Goal: Check status: Check status

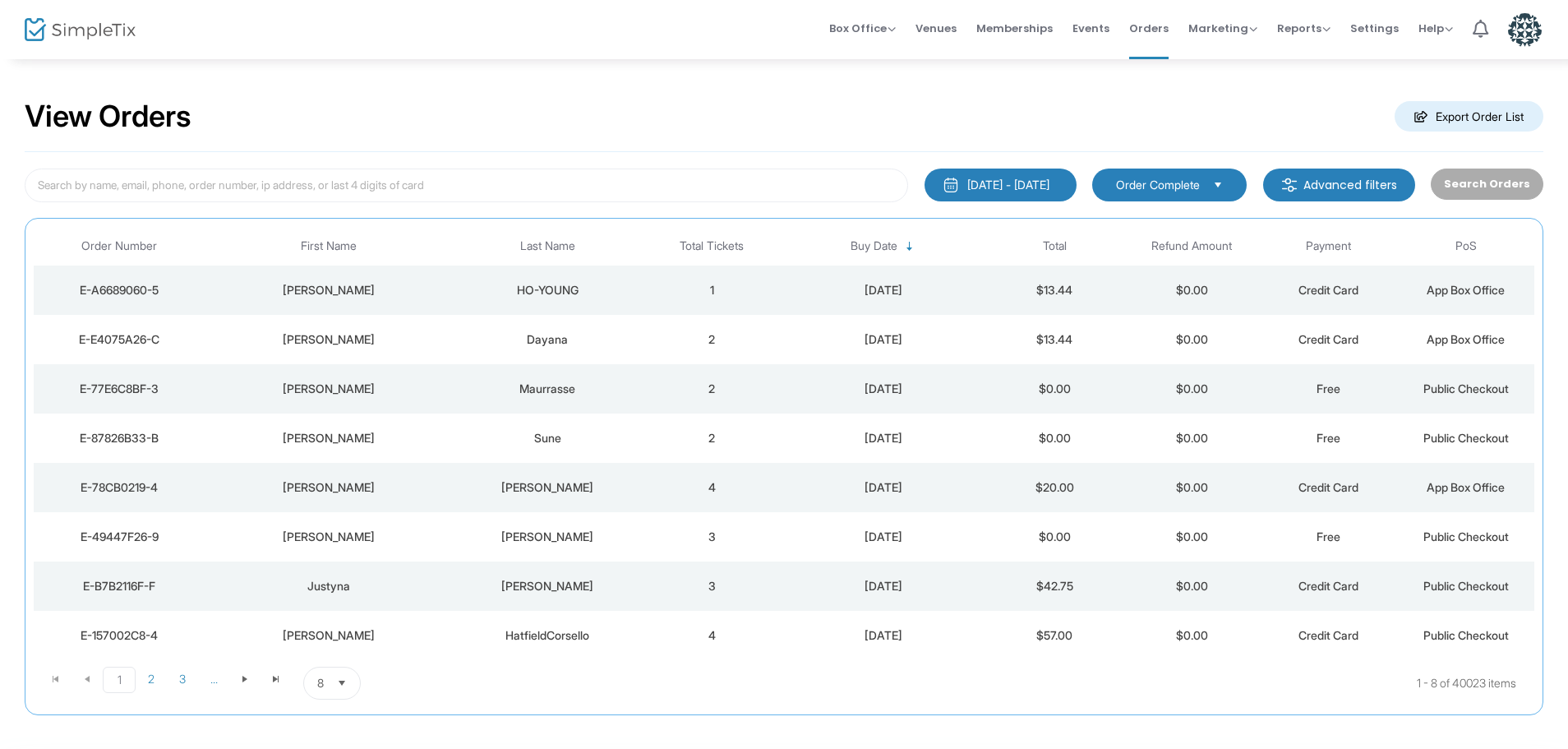
click at [369, 391] on div "[PERSON_NAME]" at bounding box center [328, 389] width 239 height 17
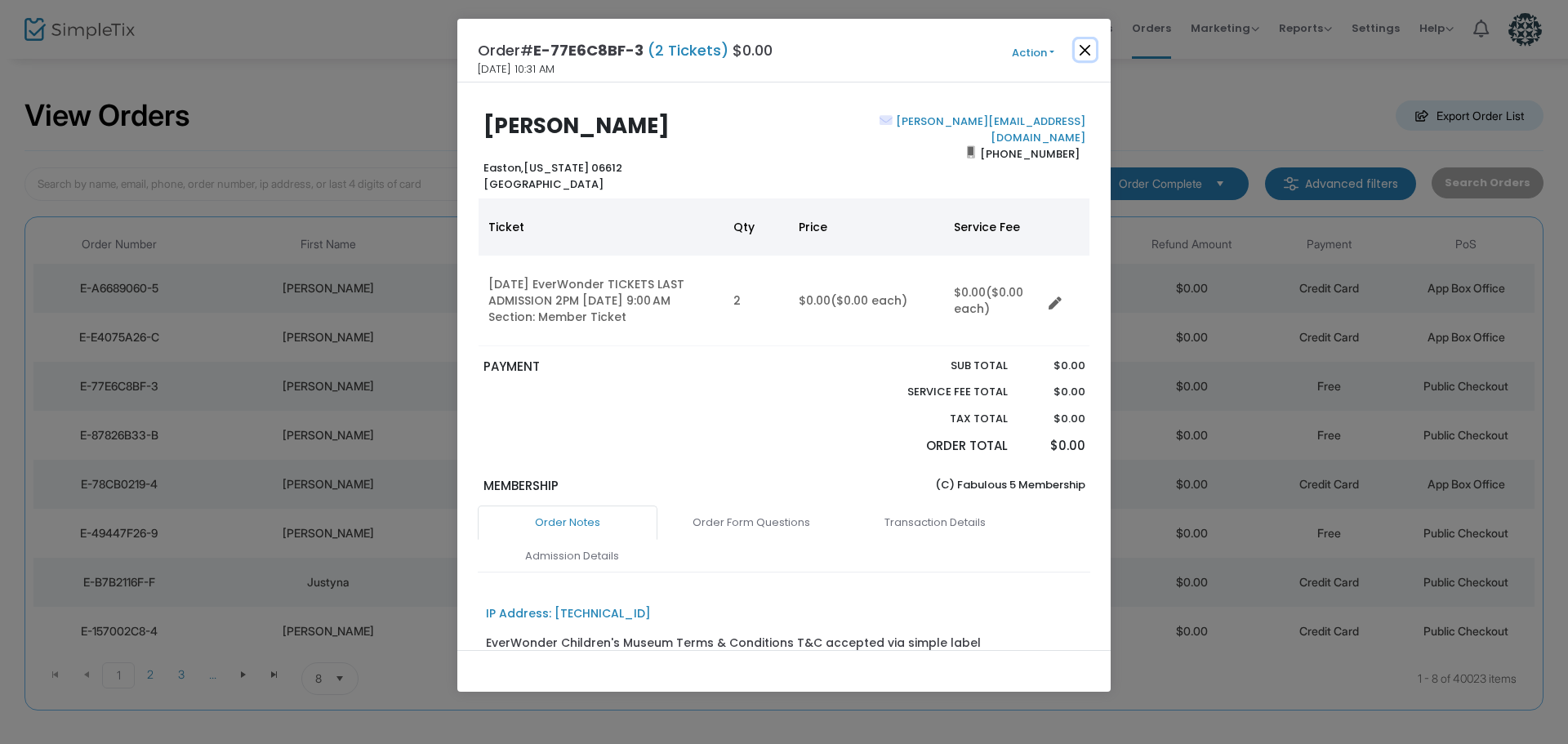
drag, startPoint x: 1086, startPoint y: 51, endPoint x: 843, endPoint y: 13, distance: 246.0
click at [1085, 51] on button "Close" at bounding box center [1085, 50] width 21 height 21
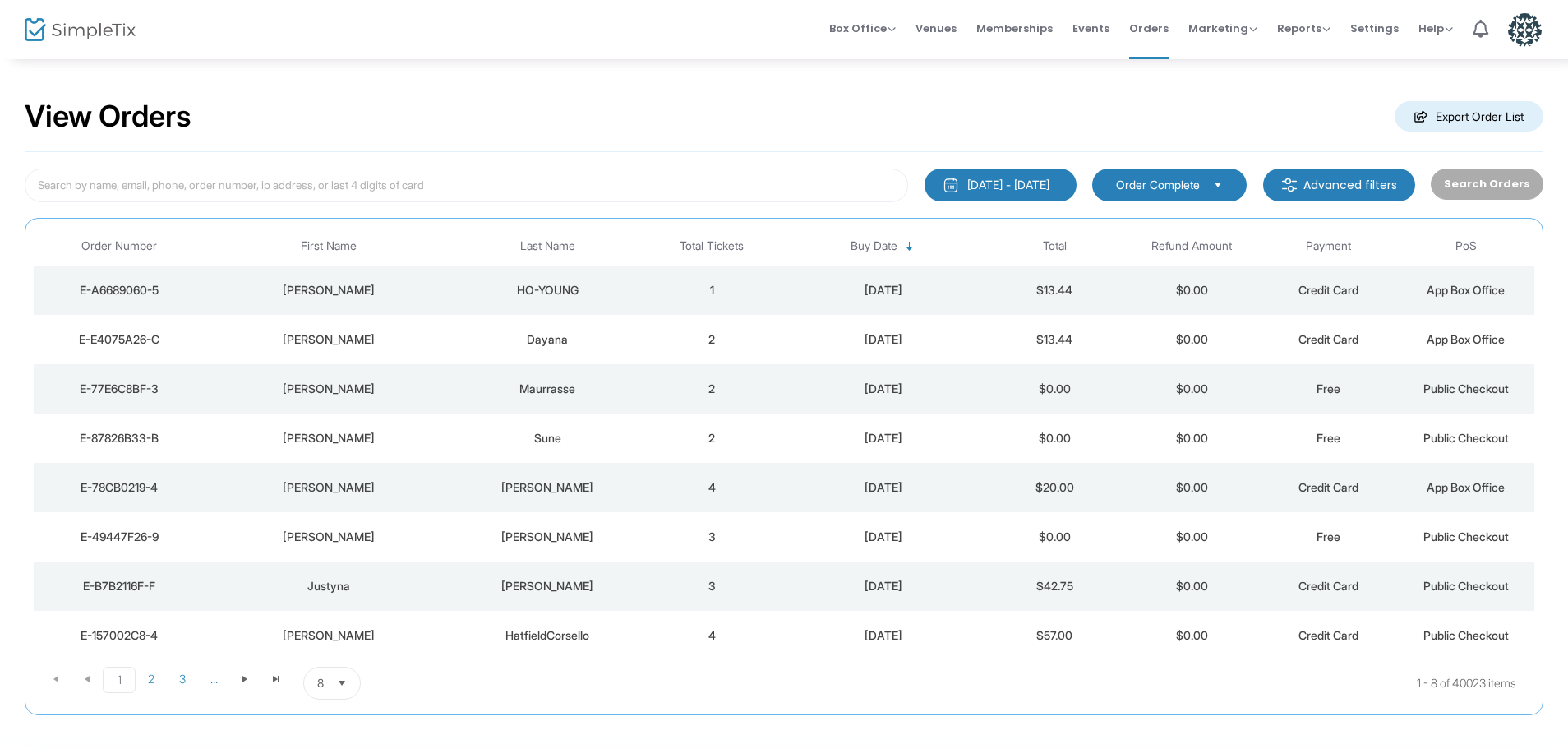
click at [408, 335] on div "[PERSON_NAME]" at bounding box center [328, 340] width 239 height 17
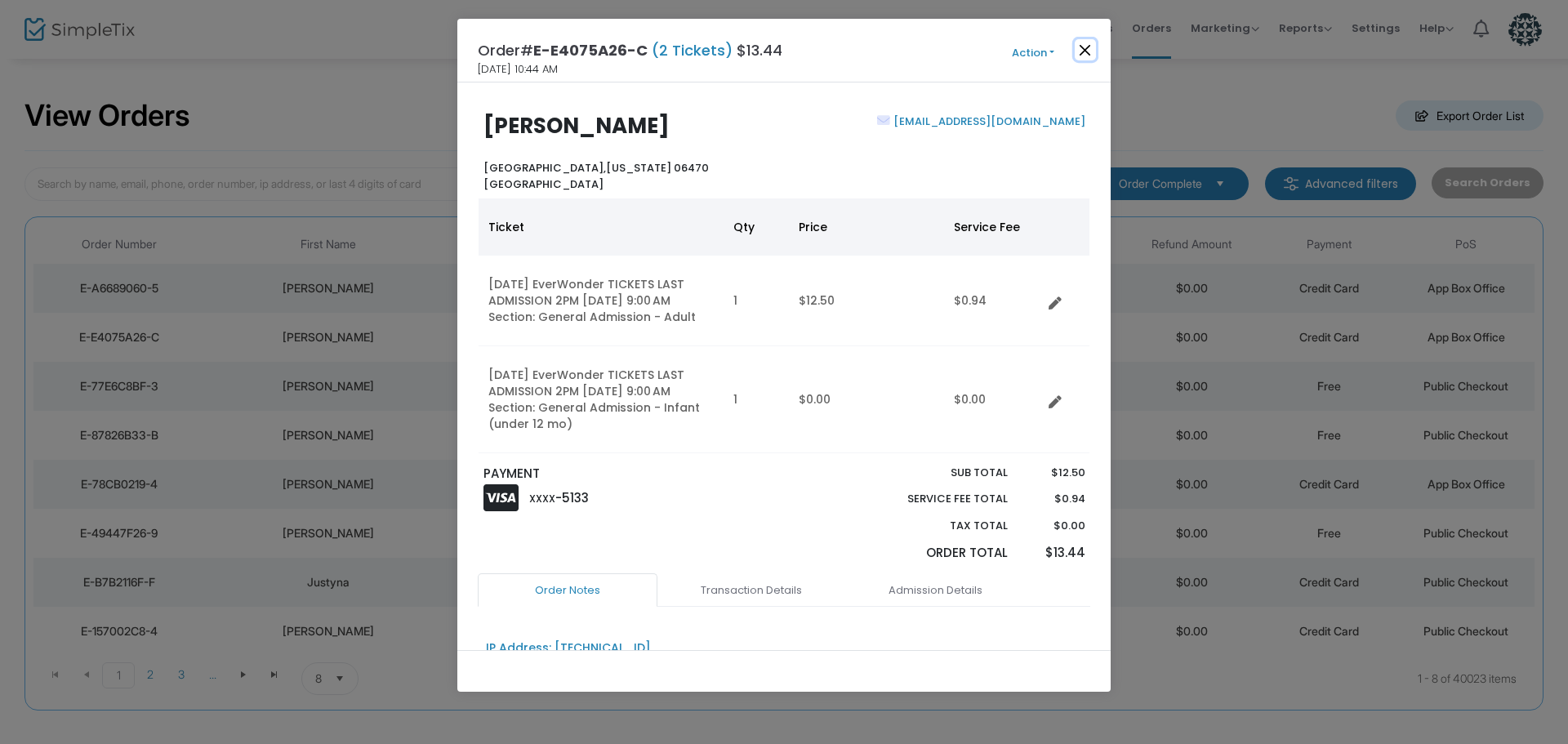
click at [1082, 49] on button "Close" at bounding box center [1085, 50] width 21 height 21
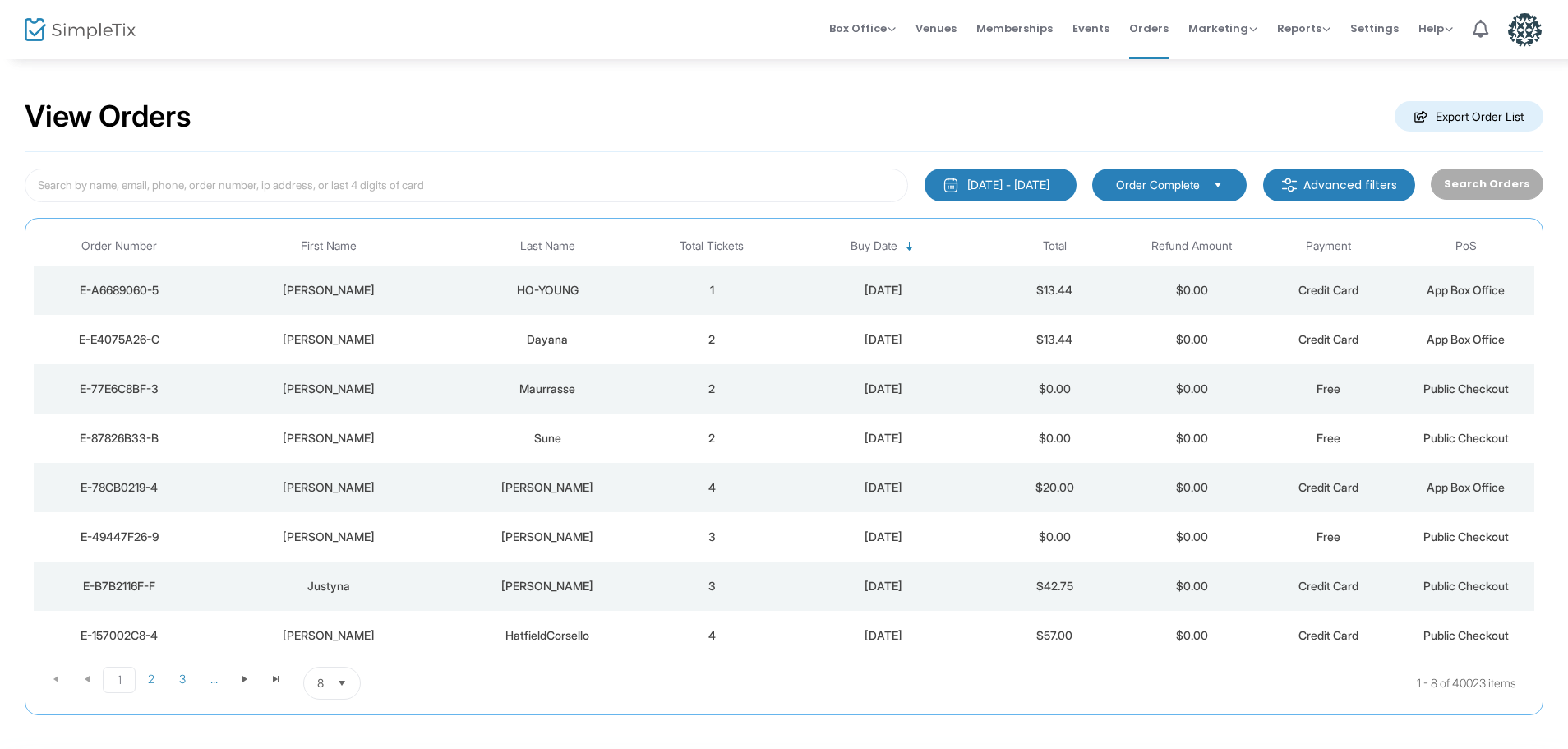
click at [458, 294] on div "HO-YOUNG" at bounding box center [547, 290] width 183 height 17
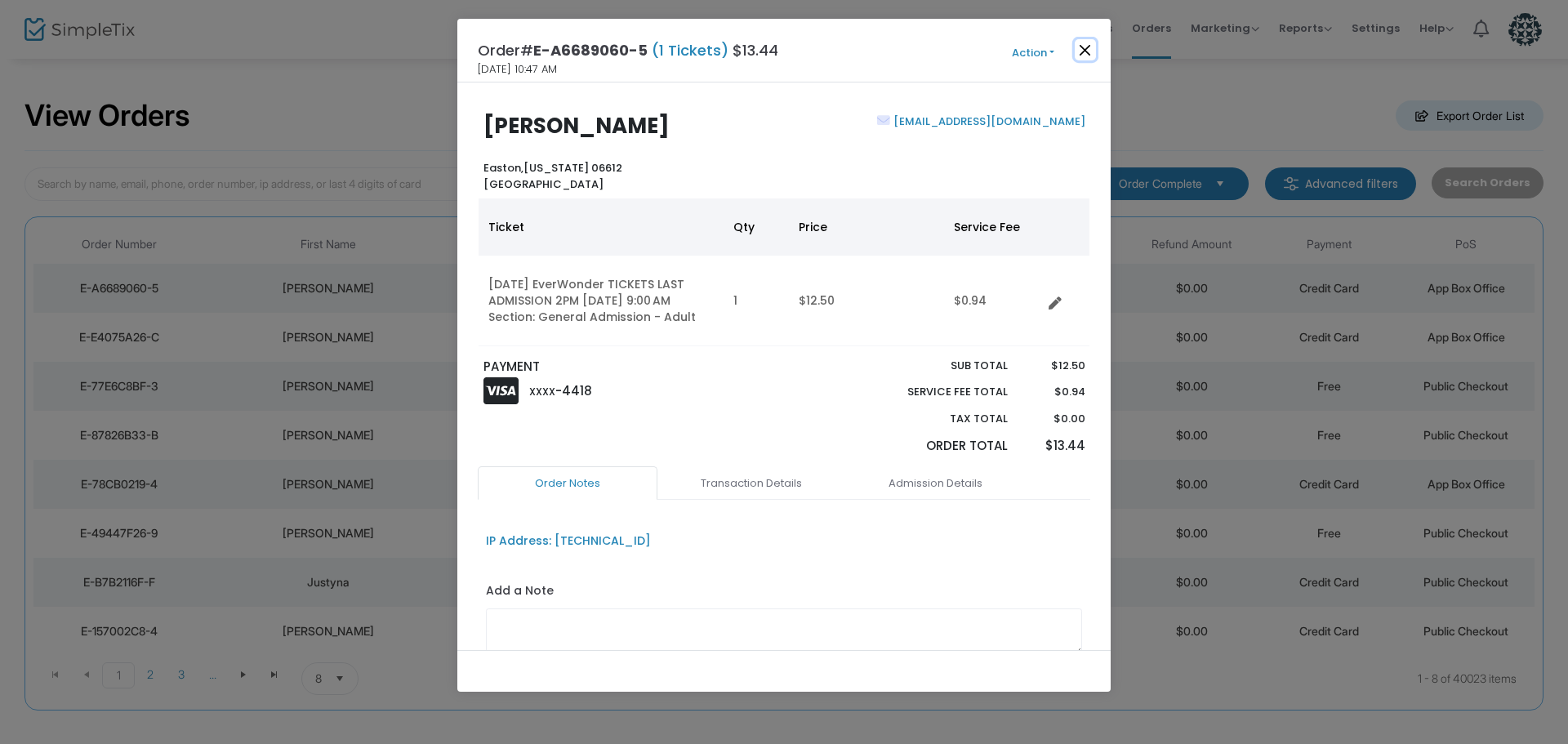
click at [1088, 47] on button "Close" at bounding box center [1085, 50] width 21 height 21
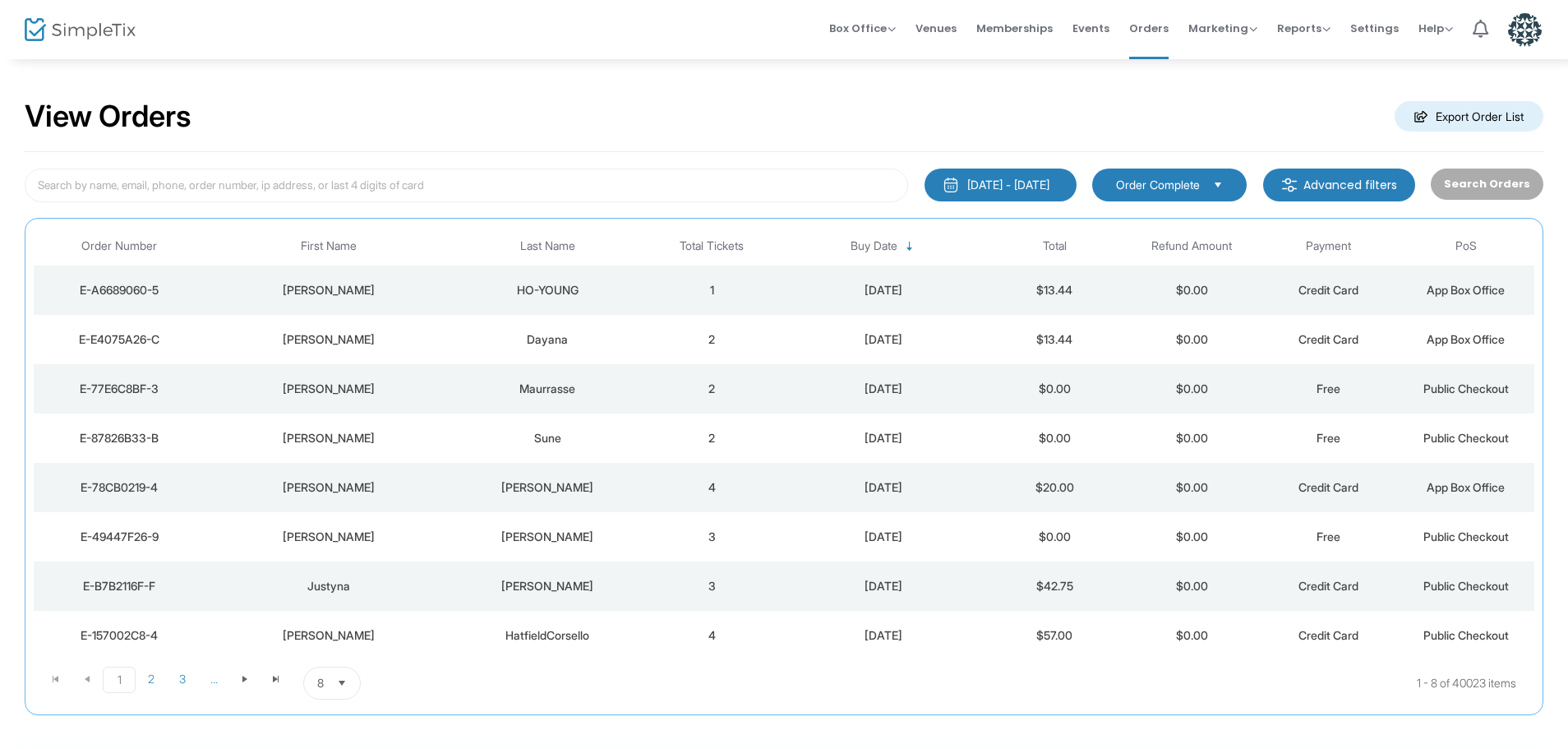
click at [468, 546] on td "[PERSON_NAME]" at bounding box center [547, 537] width 192 height 50
click at [426, 294] on div "[PERSON_NAME]" at bounding box center [328, 290] width 239 height 17
